Goal: Task Accomplishment & Management: Manage account settings

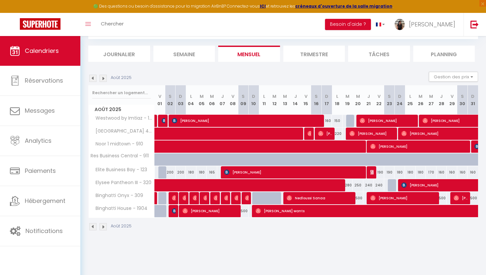
scroll to position [0, 3]
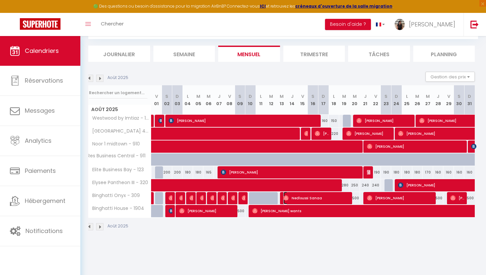
click at [285, 196] on img at bounding box center [285, 197] width 5 height 5
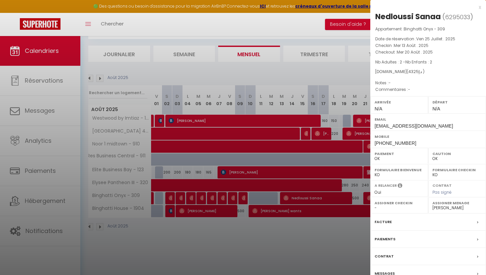
click at [322, 85] on div at bounding box center [243, 137] width 486 height 275
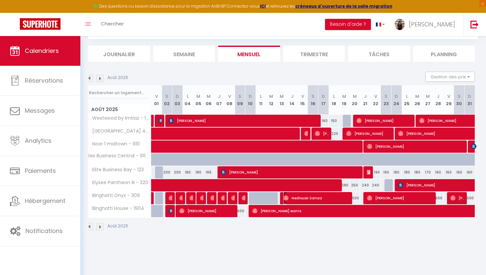
click at [311, 195] on span "Nedloussi Sanaa" at bounding box center [316, 198] width 67 height 13
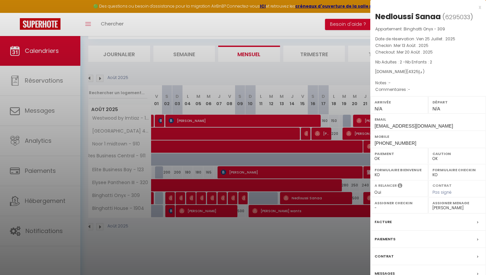
click at [354, 29] on div at bounding box center [243, 137] width 486 height 275
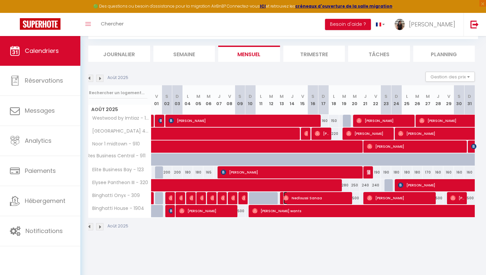
click at [293, 198] on span "Nedloussi Sanaa" at bounding box center [316, 198] width 67 height 13
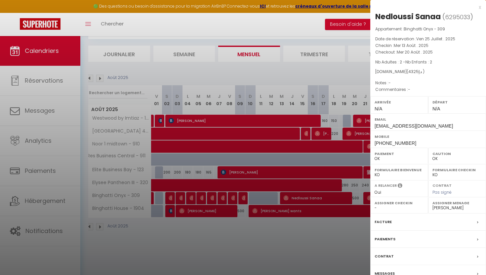
click at [331, 81] on div at bounding box center [243, 137] width 486 height 275
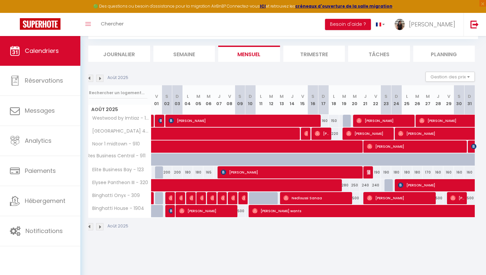
click at [241, 199] on div at bounding box center [243, 198] width 11 height 13
click at [244, 198] on img at bounding box center [244, 197] width 5 height 5
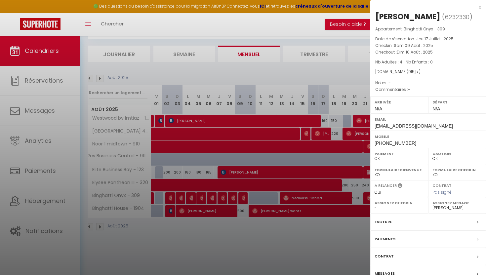
click at [292, 138] on div at bounding box center [243, 137] width 486 height 275
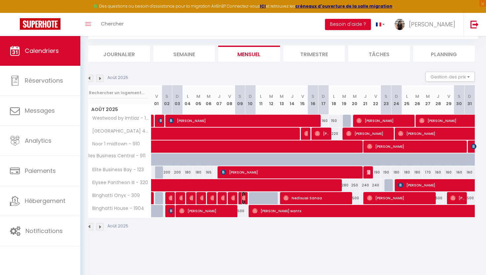
click at [243, 195] on img at bounding box center [244, 197] width 5 height 5
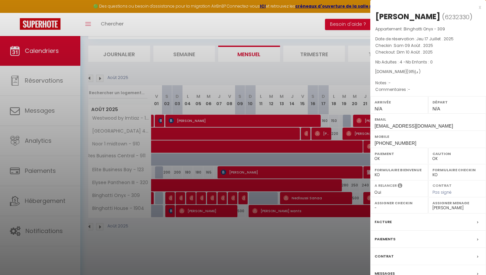
click at [333, 78] on div at bounding box center [243, 137] width 486 height 275
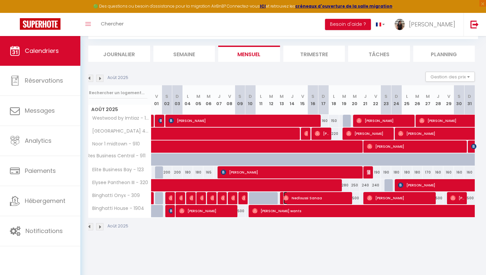
click at [296, 197] on span "Nedloussi Sanaa" at bounding box center [316, 198] width 67 height 13
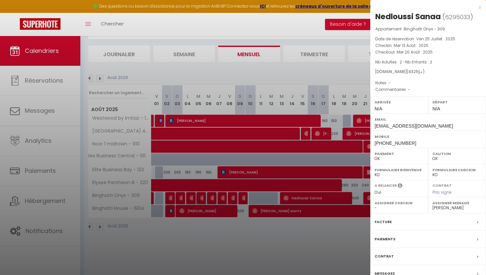
click at [321, 85] on div at bounding box center [243, 137] width 486 height 275
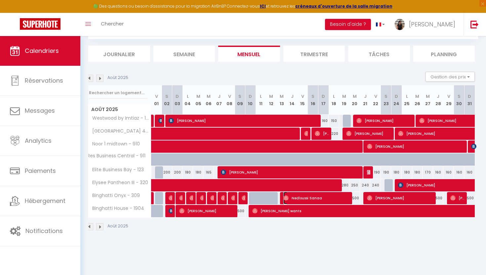
click at [322, 198] on span "Nedloussi Sanaa" at bounding box center [316, 198] width 67 height 13
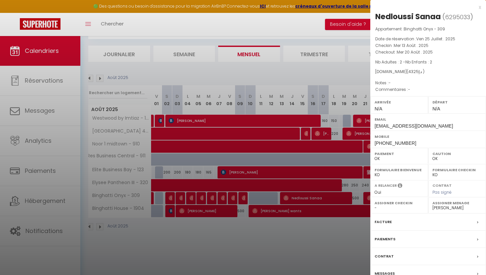
click at [330, 70] on div at bounding box center [243, 137] width 486 height 275
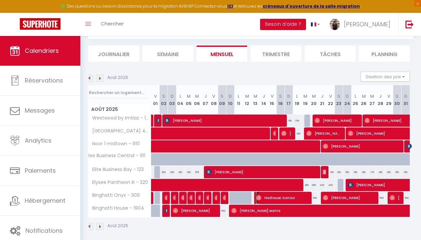
click at [292, 198] on span "Nedloussi Sanaa" at bounding box center [282, 198] width 52 height 13
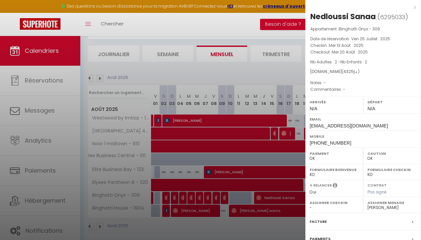
click at [270, 70] on div at bounding box center [210, 120] width 421 height 240
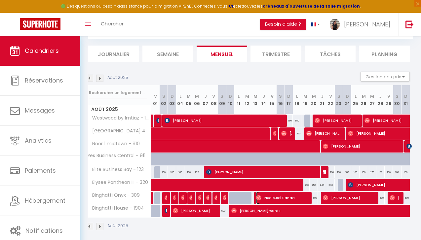
click at [269, 201] on span "Nedloussi Sanaa" at bounding box center [282, 198] width 52 height 13
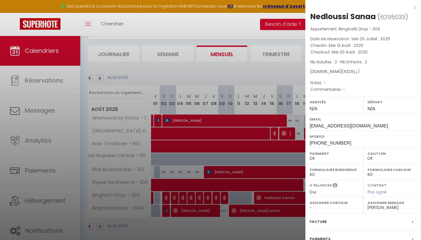
click at [277, 92] on div at bounding box center [210, 120] width 421 height 240
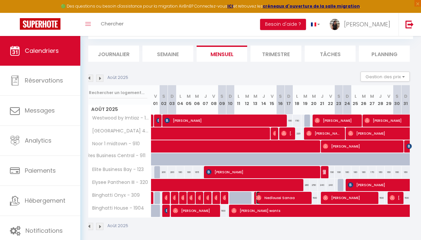
click at [284, 195] on span "Nedloussi Sanaa" at bounding box center [282, 198] width 52 height 13
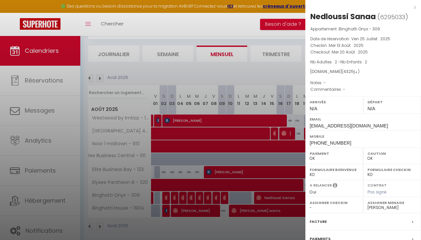
click at [236, 89] on div at bounding box center [210, 120] width 421 height 240
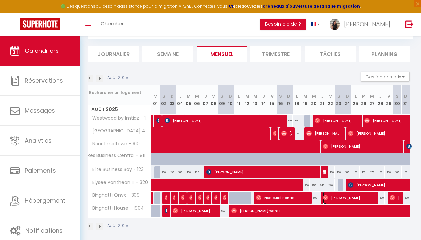
click at [342, 197] on span "Bassel Mansour" at bounding box center [349, 198] width 52 height 13
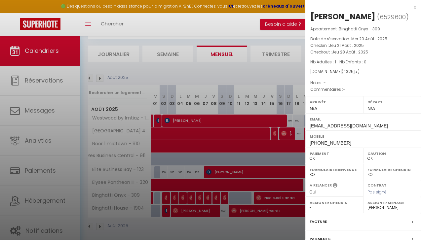
click at [254, 111] on div at bounding box center [210, 120] width 421 height 240
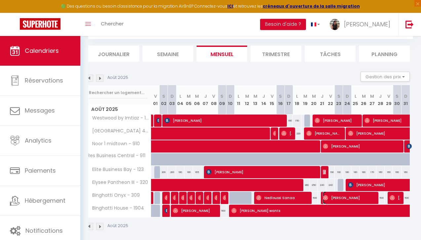
click at [334, 198] on span "Bassel Mansour" at bounding box center [349, 198] width 52 height 13
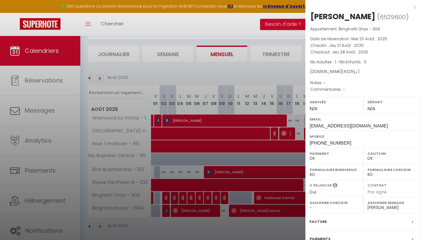
click at [247, 61] on div at bounding box center [210, 120] width 421 height 240
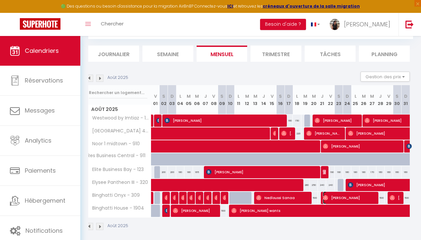
click at [351, 197] on span "Bassel Mansour" at bounding box center [349, 198] width 52 height 13
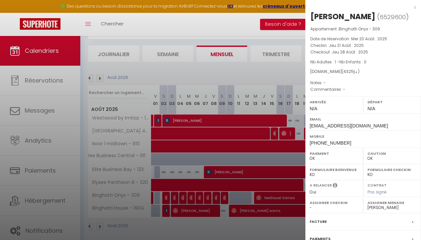
click at [280, 51] on div at bounding box center [210, 120] width 421 height 240
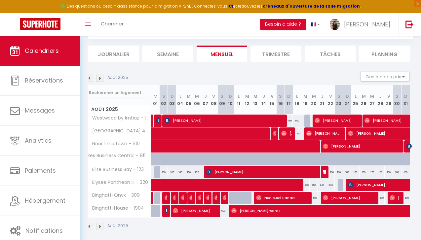
scroll to position [41, 0]
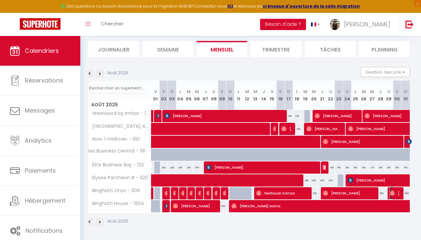
click at [397, 196] on span "Amena Aljaafari" at bounding box center [395, 193] width 11 height 13
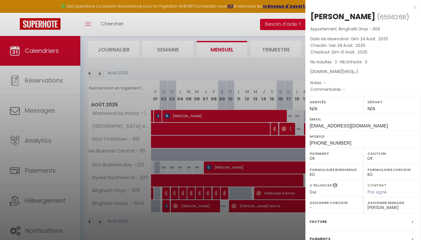
click at [263, 165] on div at bounding box center [210, 120] width 421 height 240
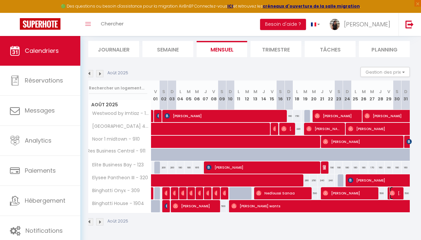
click at [392, 191] on img at bounding box center [392, 193] width 5 height 5
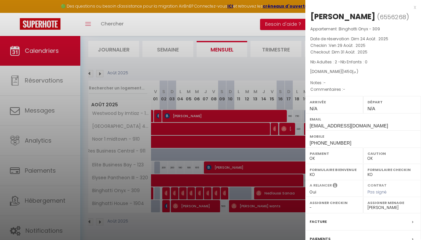
click at [272, 76] on div at bounding box center [210, 120] width 421 height 240
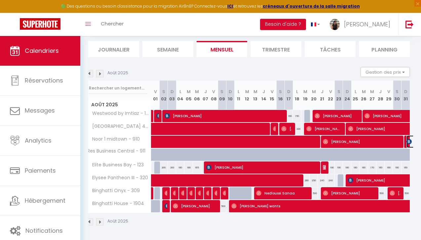
click at [408, 139] on img at bounding box center [409, 141] width 5 height 5
select select "KO"
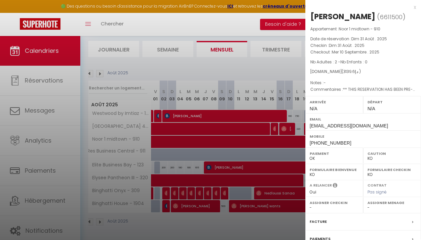
click at [256, 84] on div at bounding box center [210, 120] width 421 height 240
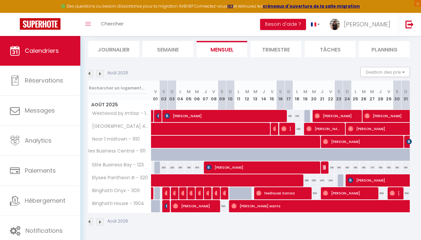
click at [168, 206] on div at bounding box center [166, 206] width 8 height 13
click at [165, 208] on img at bounding box center [167, 206] width 5 height 5
select select "40006"
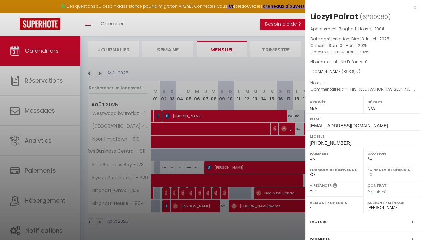
click at [261, 42] on div at bounding box center [210, 120] width 421 height 240
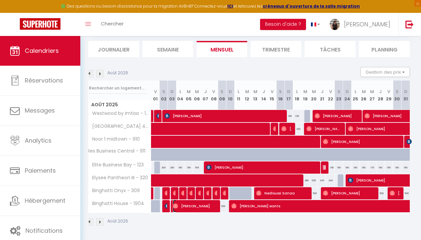
click at [195, 206] on span "Pascal Mettre" at bounding box center [195, 206] width 44 height 13
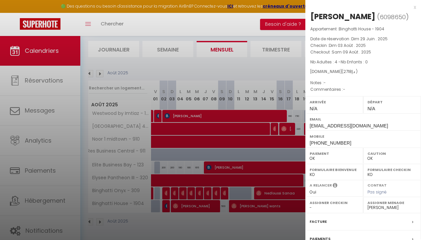
click at [196, 178] on div at bounding box center [210, 120] width 421 height 240
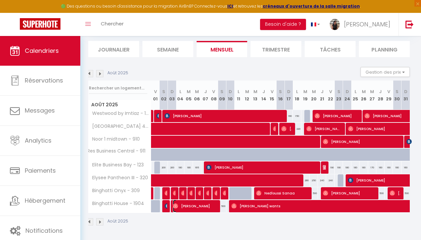
click at [187, 208] on span "Pascal Mettre" at bounding box center [195, 206] width 44 height 13
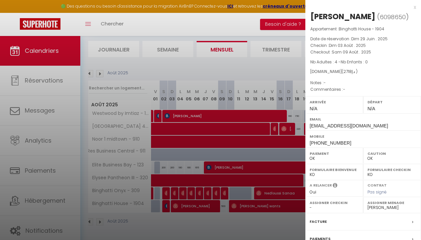
click at [270, 33] on div at bounding box center [210, 120] width 421 height 240
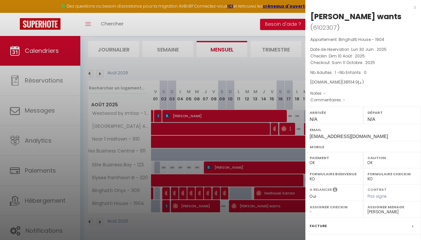
click at [415, 7] on div "x" at bounding box center [360, 7] width 111 height 8
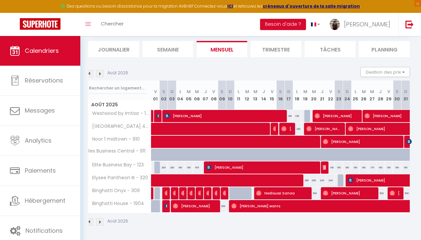
click at [164, 206] on div at bounding box center [166, 206] width 8 height 13
click at [167, 204] on img at bounding box center [167, 206] width 5 height 5
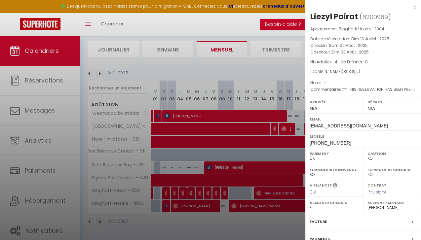
click at [181, 164] on div at bounding box center [210, 120] width 421 height 240
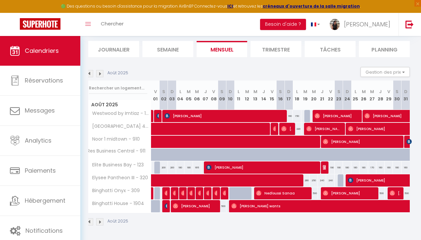
click at [168, 207] on div "350" at bounding box center [172, 206] width 9 height 12
click at [166, 207] on img at bounding box center [167, 206] width 5 height 5
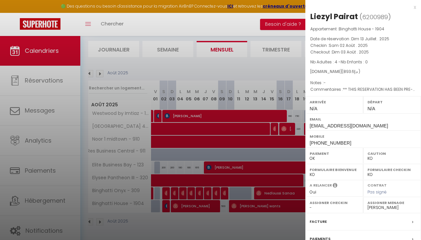
click at [219, 110] on div at bounding box center [210, 120] width 421 height 240
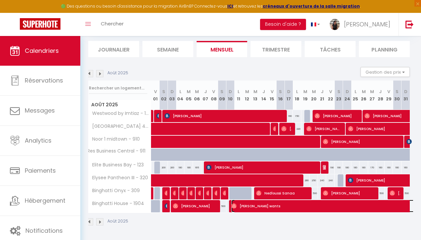
click at [233, 205] on img at bounding box center [233, 206] width 5 height 5
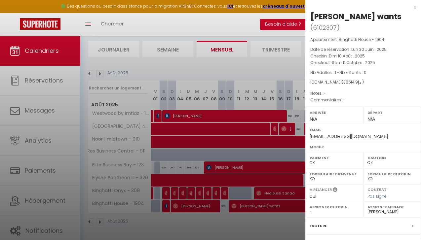
click at [236, 192] on div at bounding box center [210, 120] width 421 height 240
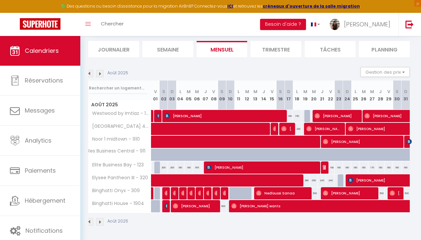
click at [168, 207] on div at bounding box center [166, 206] width 8 height 13
click at [166, 207] on img at bounding box center [167, 206] width 5 height 5
select select "KO"
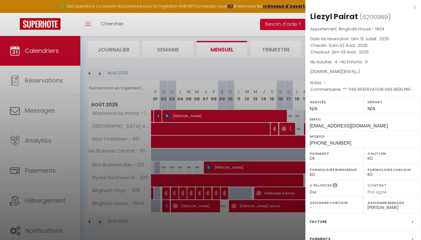
click at [216, 145] on div at bounding box center [210, 120] width 421 height 240
